Goal: Use online tool/utility: Utilize a website feature to perform a specific function

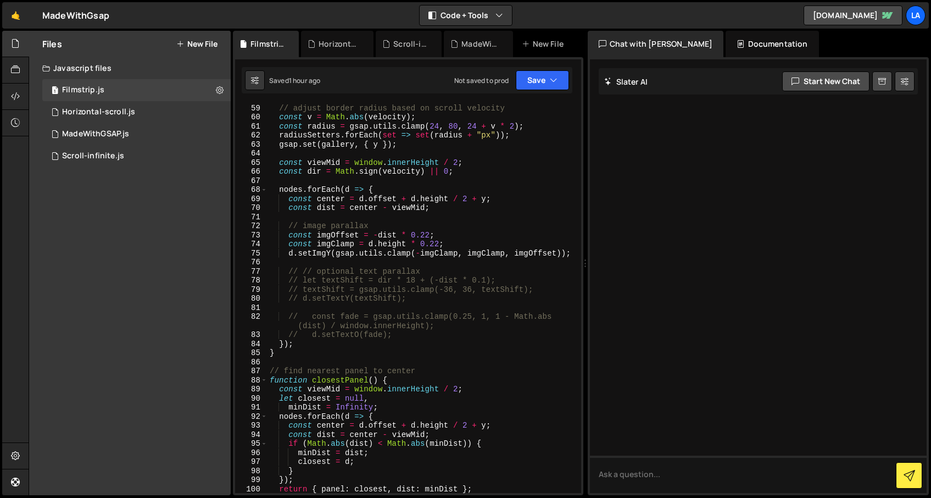
scroll to position [552, 0]
type textarea "gsap.set(gallery, { y });"
click at [411, 144] on div "// adjust border radius based on scroll velocity const v = Math . abs ( velocit…" at bounding box center [421, 299] width 309 height 408
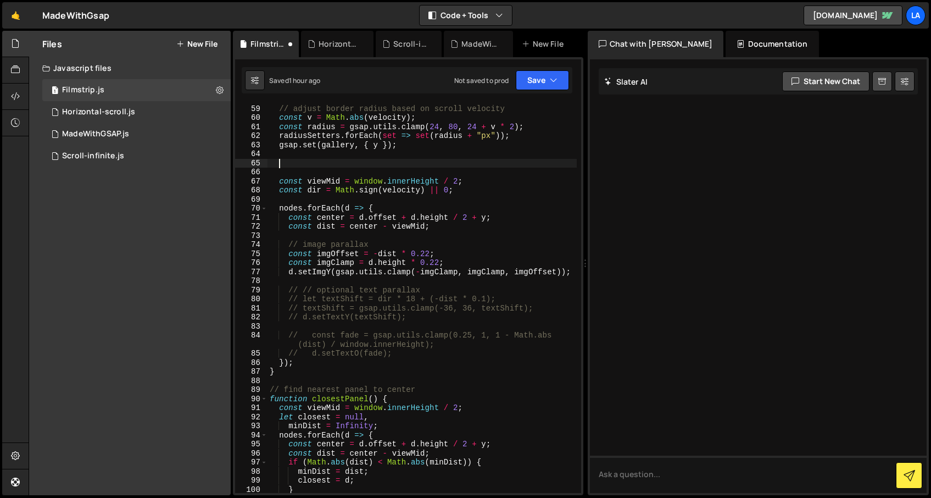
paste textarea "}"
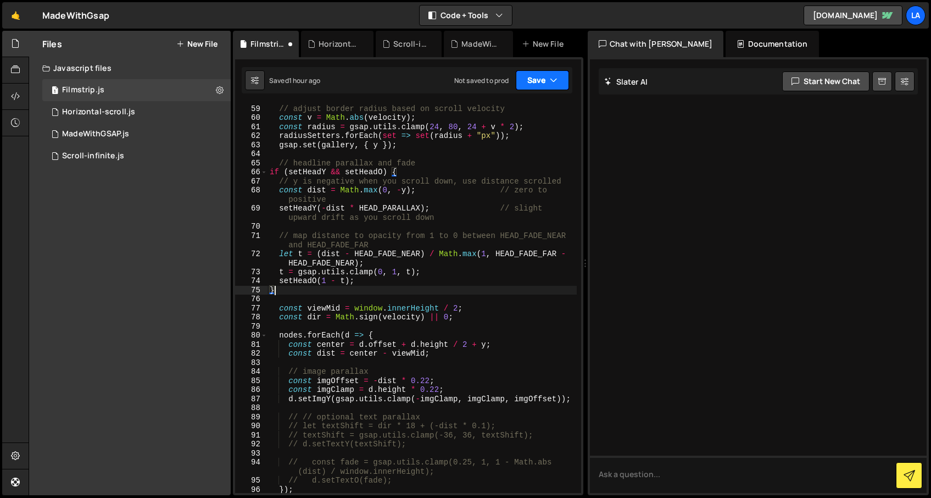
click at [537, 80] on button "Save" at bounding box center [542, 80] width 53 height 20
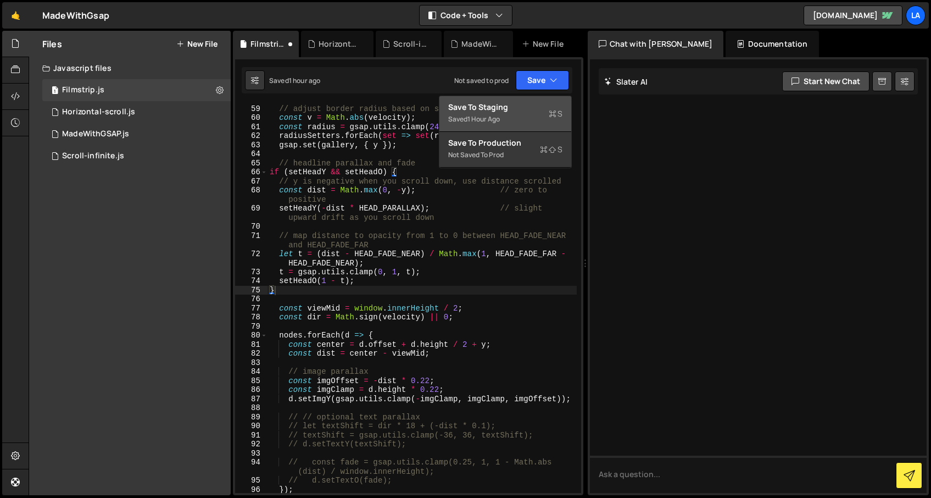
click at [477, 112] on div "Save to Staging S" at bounding box center [505, 107] width 114 height 11
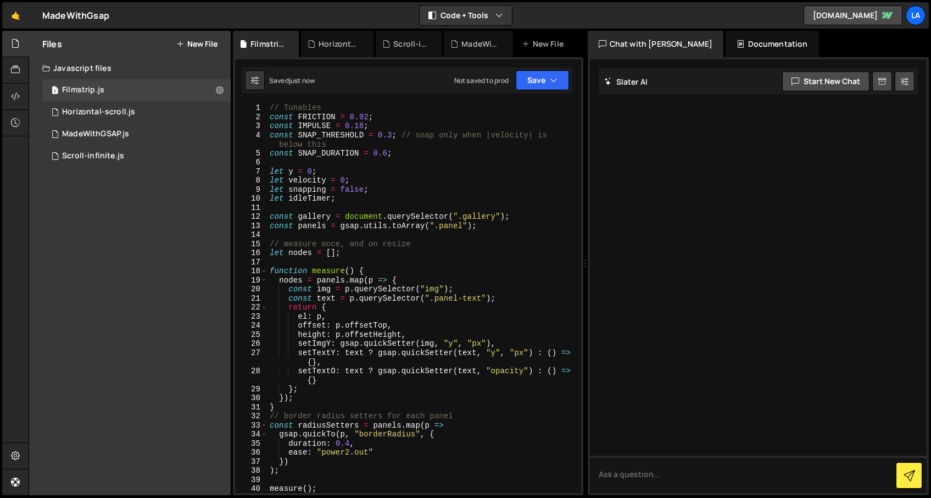
scroll to position [0, 0]
type textarea "// Tunables"
click at [345, 108] on div "// Tunables const FRICTION = 0.92 ; const IMPULSE = 0.18 ; const SNAP_THRESHOLD…" at bounding box center [421, 307] width 309 height 408
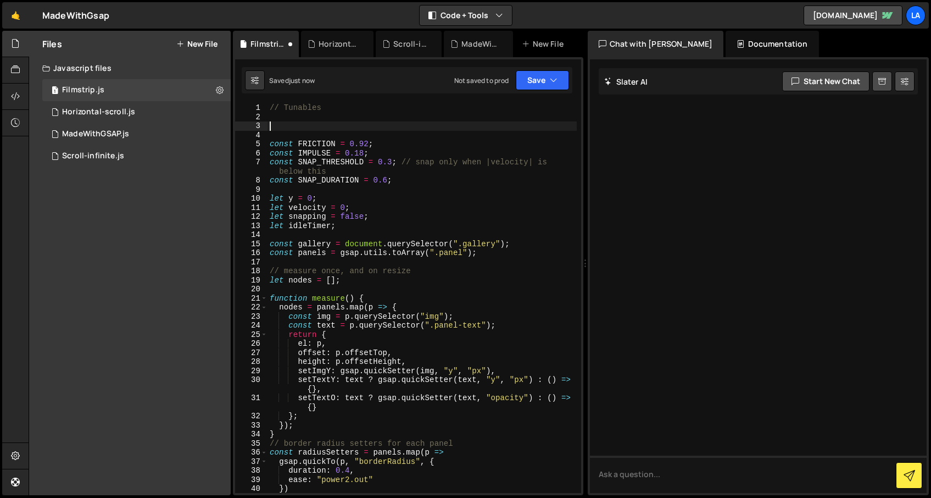
paste textarea "const HEAD_FADE_FAR = 520; // distance where it is fully transparent"
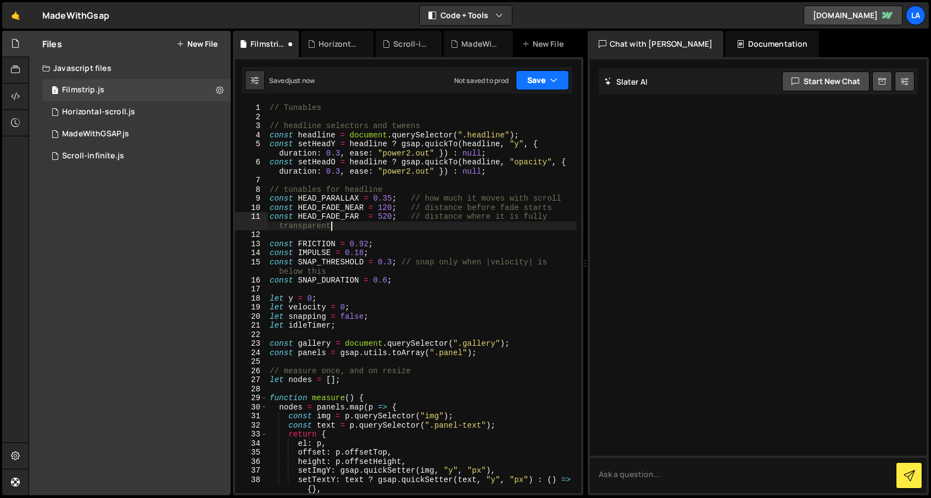
type textarea "const HEAD_FADE_FAR = 520; // distance where it is fully transparent"
click at [541, 80] on button "Save" at bounding box center [542, 80] width 53 height 20
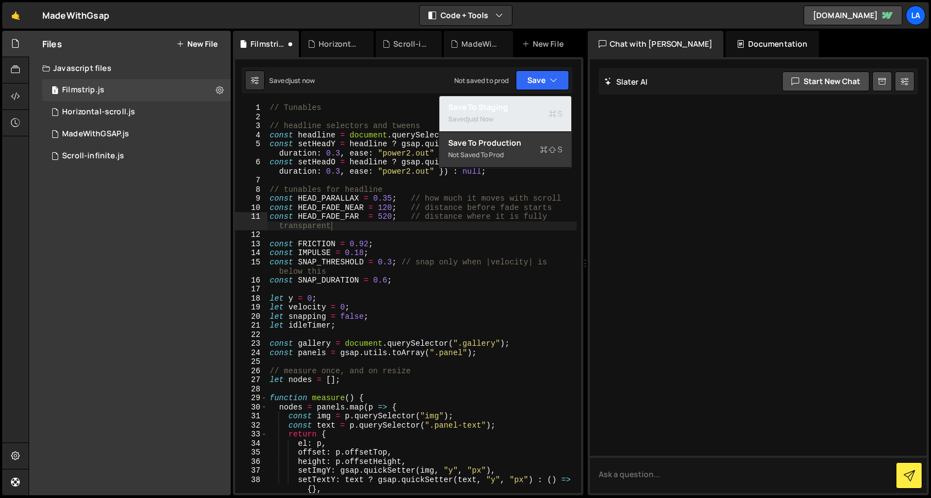
click at [498, 110] on div "Save to Staging S" at bounding box center [505, 107] width 114 height 11
